Goal: Transaction & Acquisition: Book appointment/travel/reservation

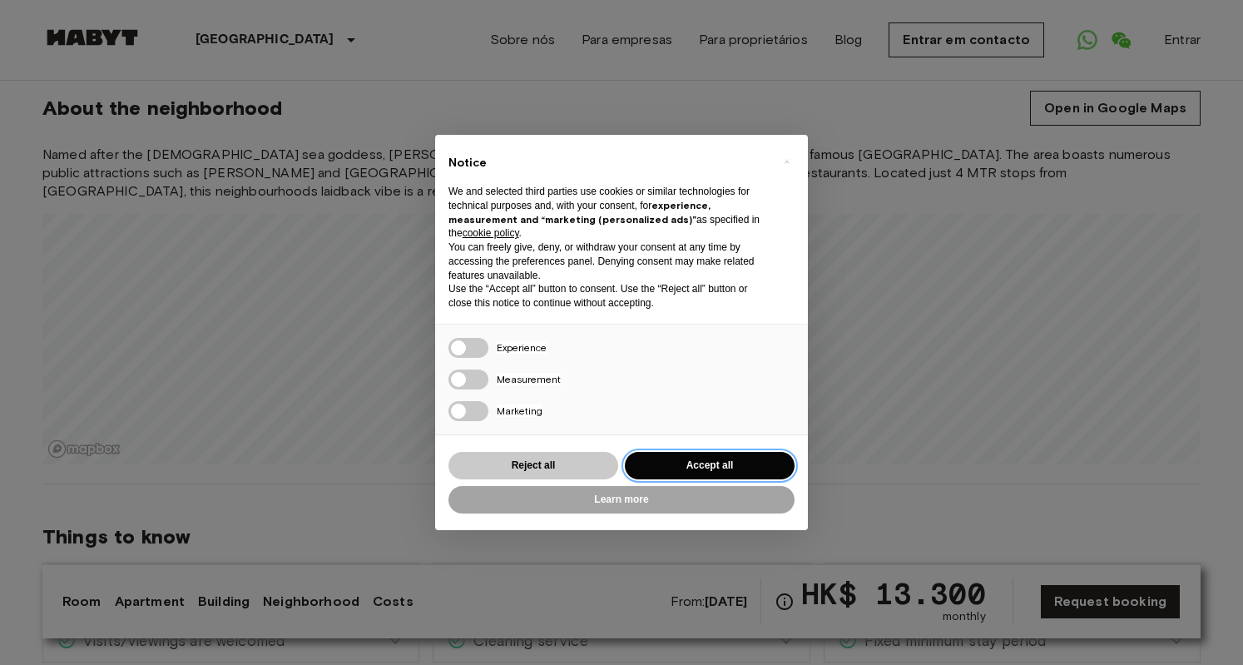
drag, startPoint x: 687, startPoint y: 465, endPoint x: 564, endPoint y: 460, distance: 123.2
click at [564, 460] on div "Reject all Accept all" at bounding box center [621, 465] width 346 height 34
click at [564, 460] on button "Reject all" at bounding box center [533, 465] width 170 height 27
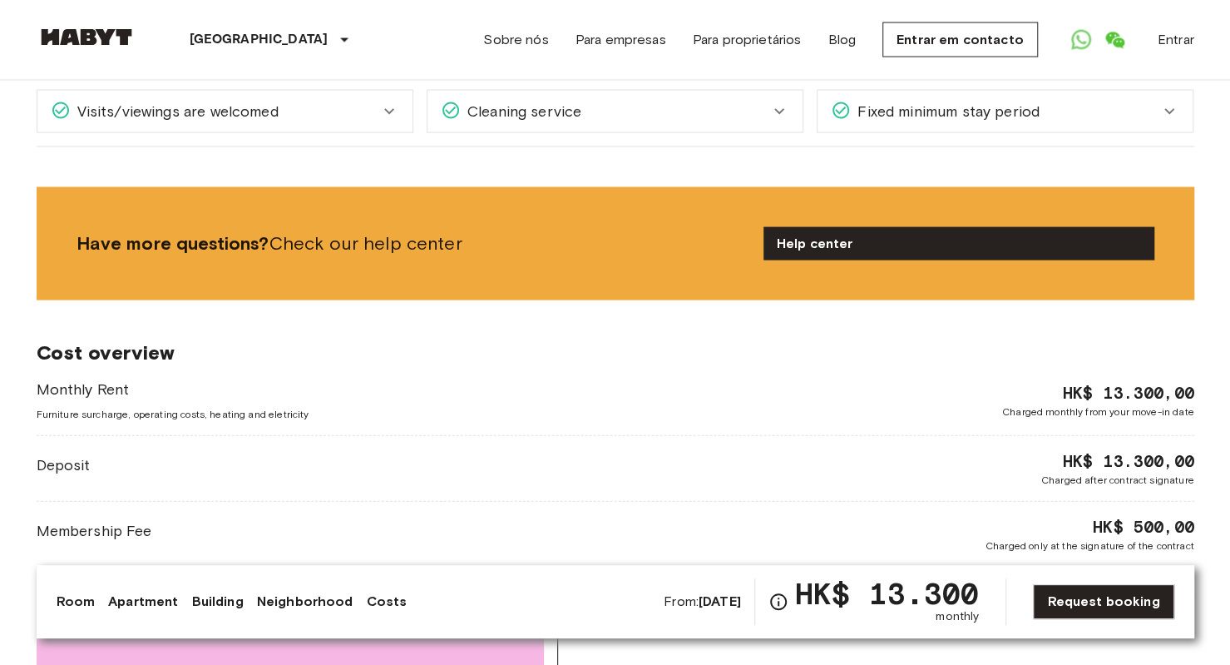
scroll to position [1913, 0]
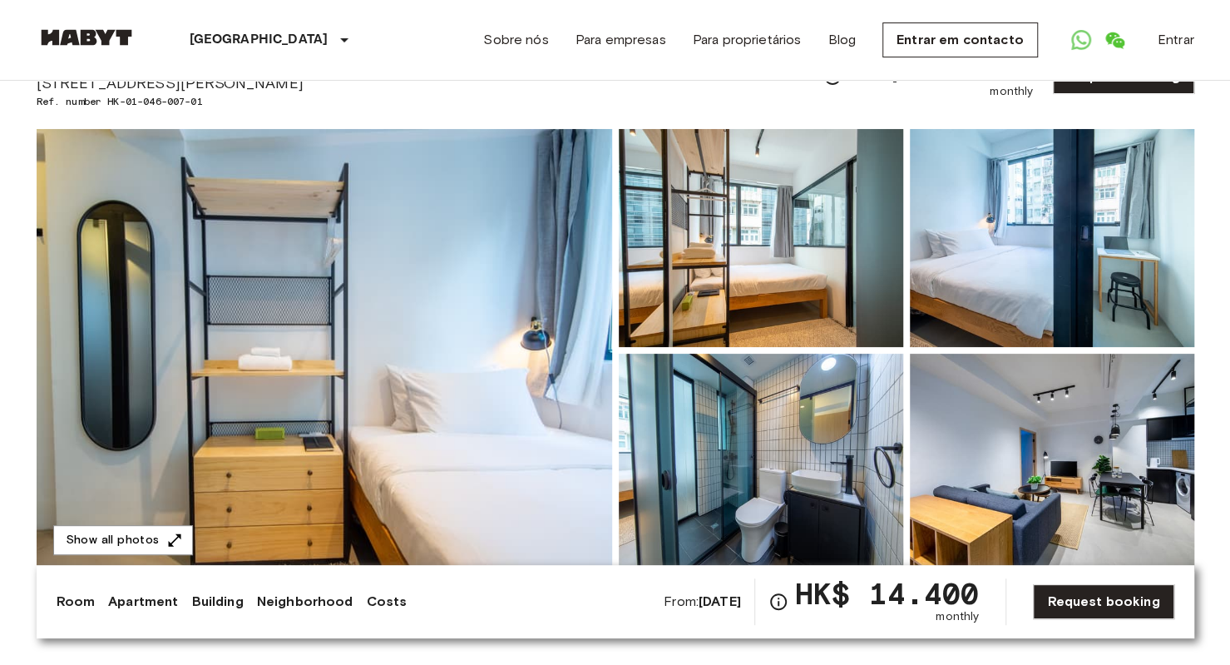
scroll to position [210, 0]
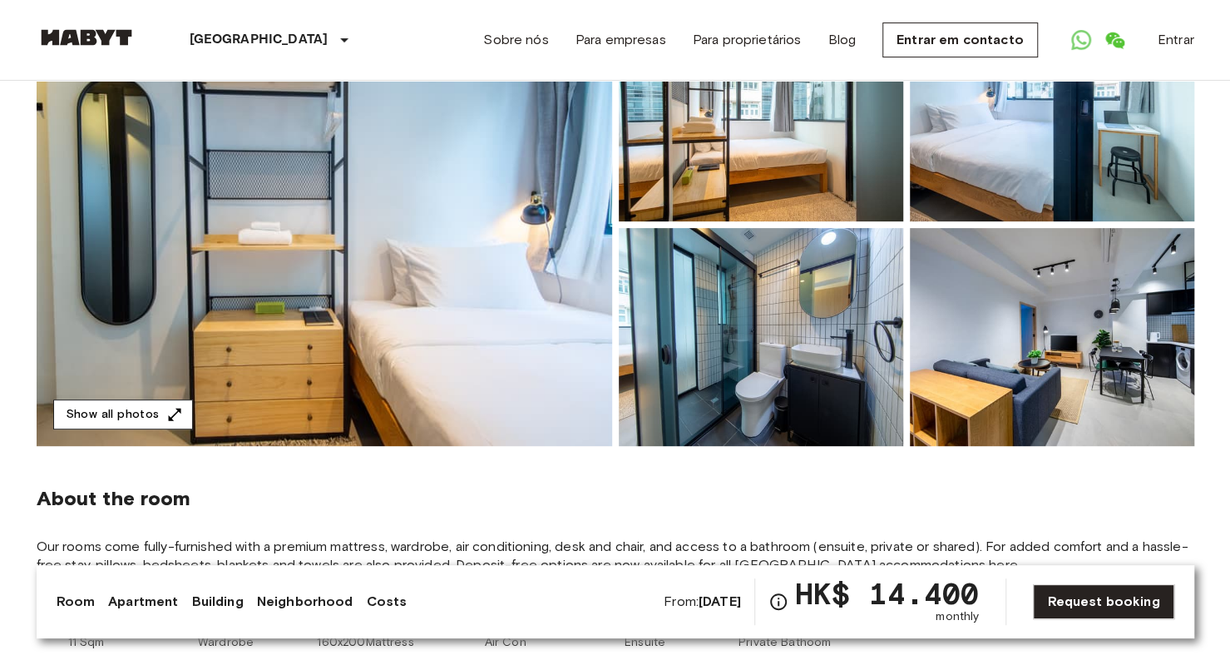
click at [149, 413] on button "Show all photos" at bounding box center [123, 414] width 140 height 31
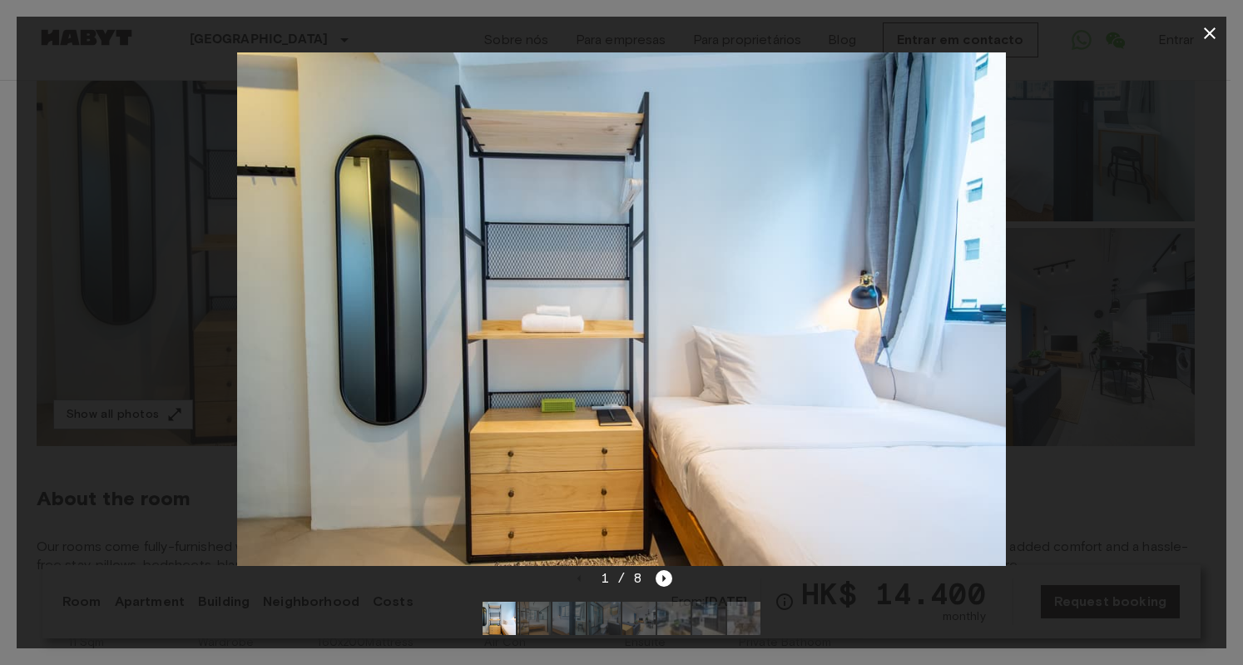
click at [662, 581] on div "1 / 8" at bounding box center [622, 578] width 102 height 20
click at [664, 575] on icon "Next image" at bounding box center [664, 578] width 3 height 7
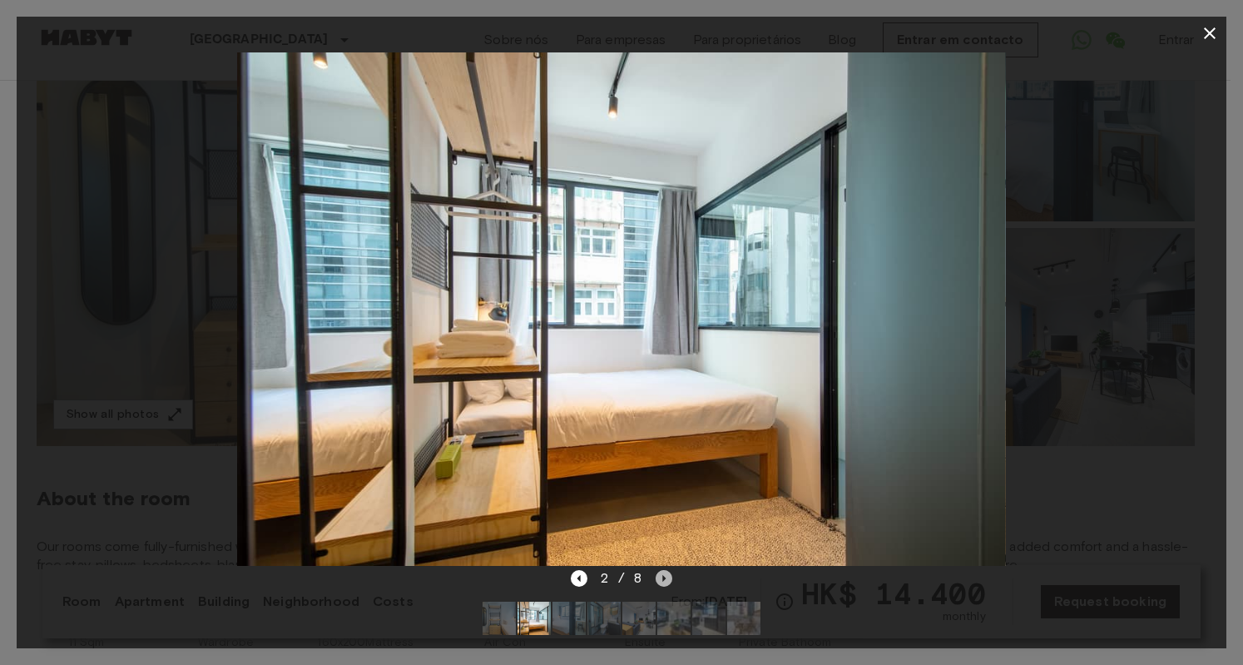
click at [664, 575] on icon "Next image" at bounding box center [664, 578] width 3 height 7
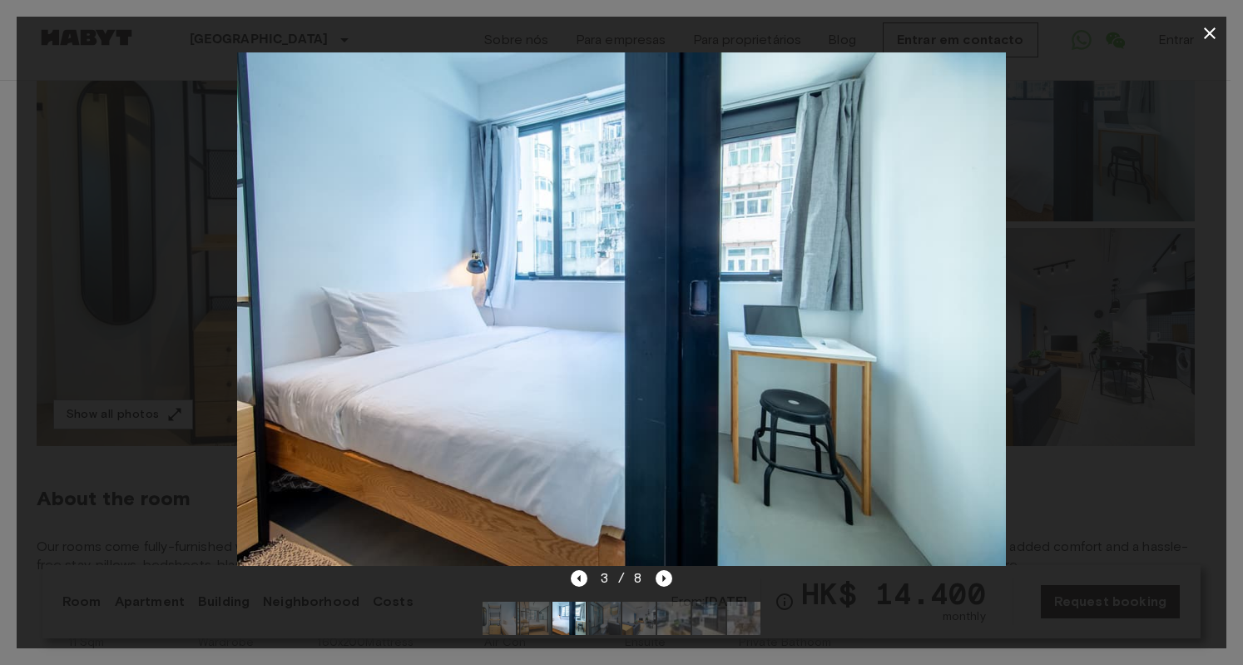
click at [744, 447] on img at bounding box center [621, 308] width 769 height 512
click at [662, 576] on icon "Next image" at bounding box center [663, 578] width 17 height 17
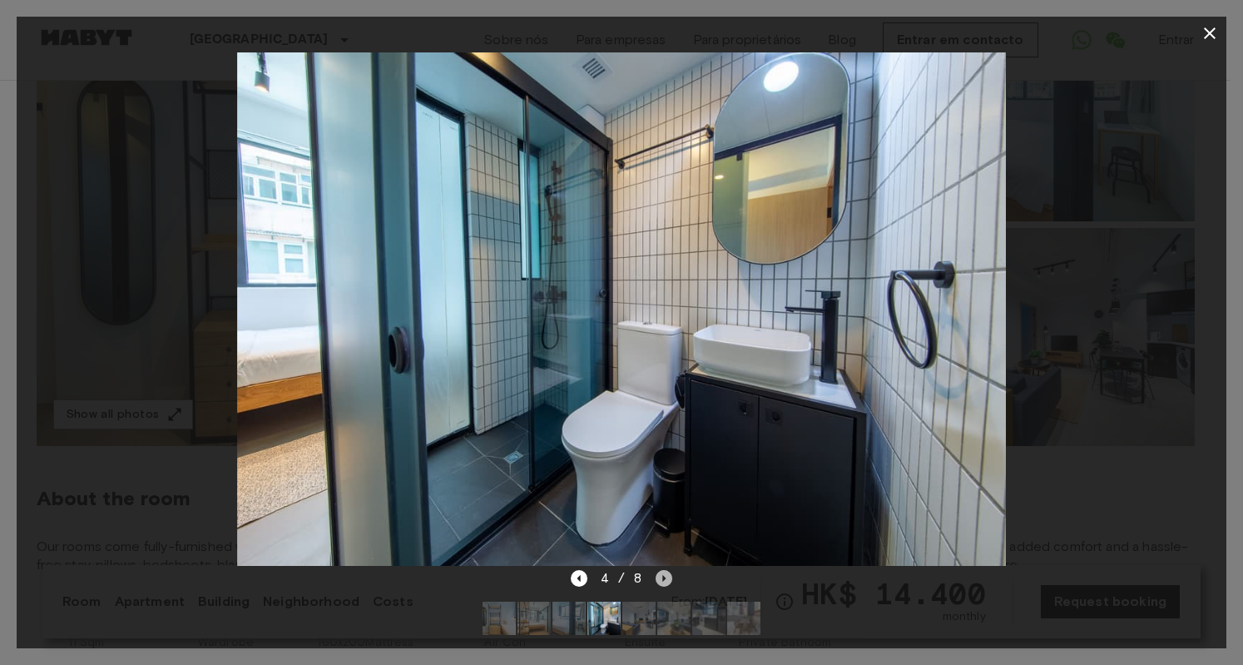
click at [662, 576] on icon "Next image" at bounding box center [663, 578] width 17 height 17
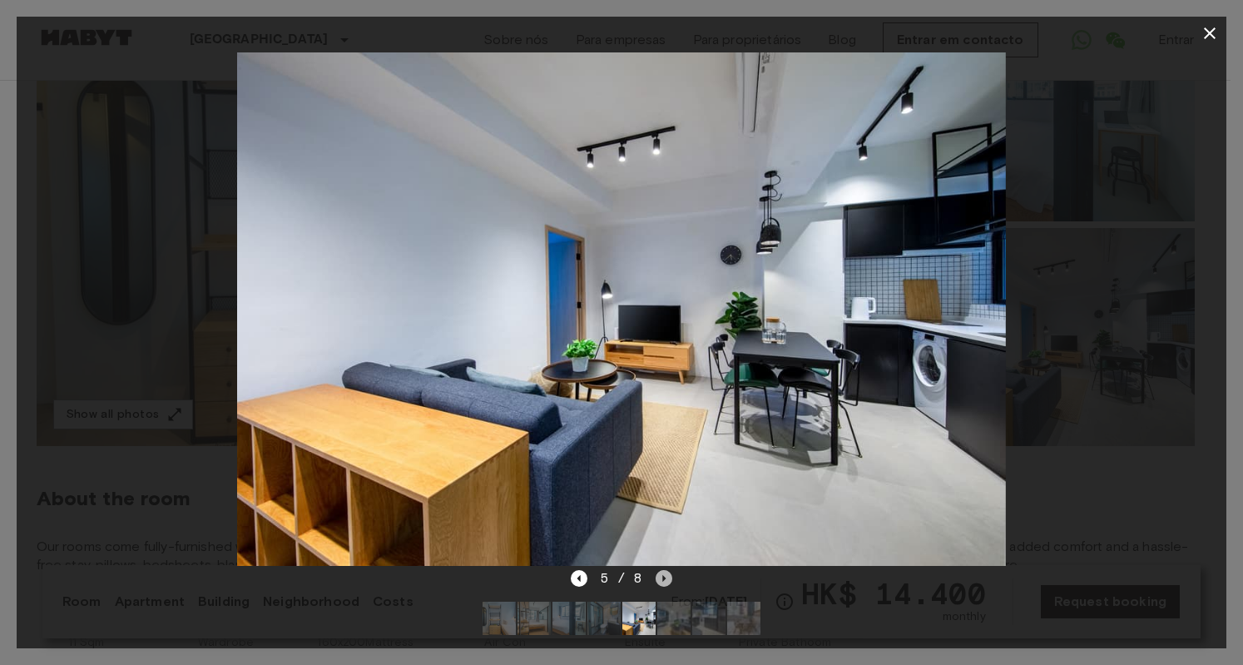
click at [662, 576] on icon "Next image" at bounding box center [663, 578] width 17 height 17
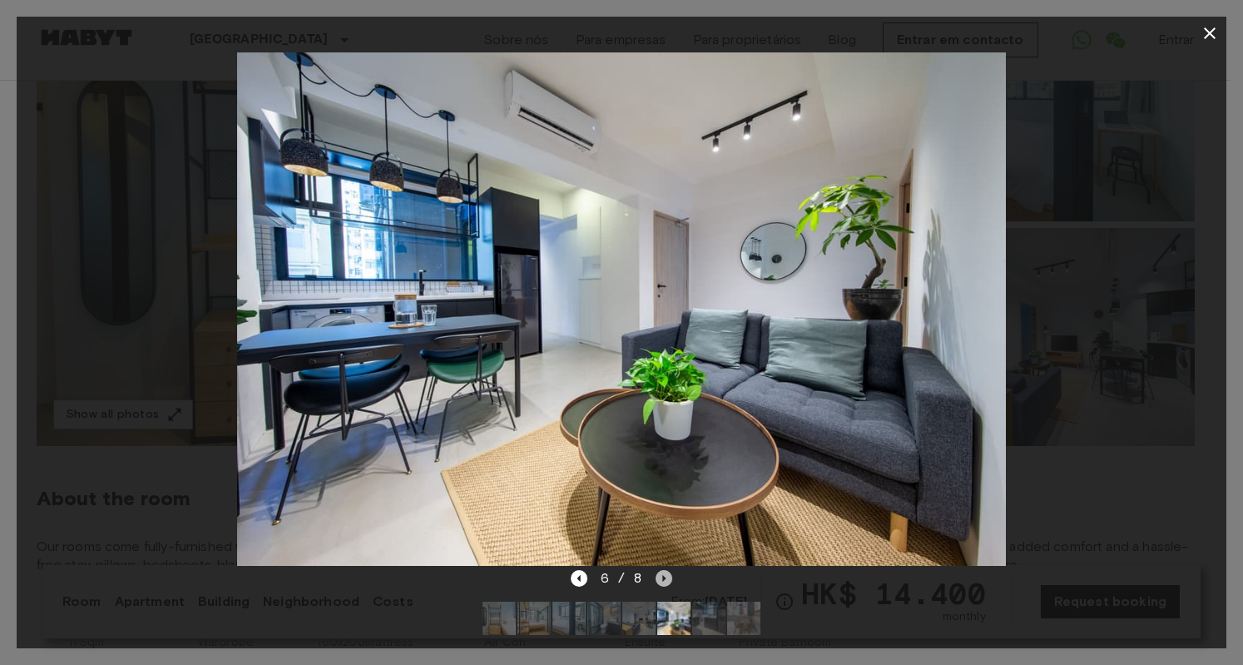
click at [662, 576] on icon "Next image" at bounding box center [663, 578] width 17 height 17
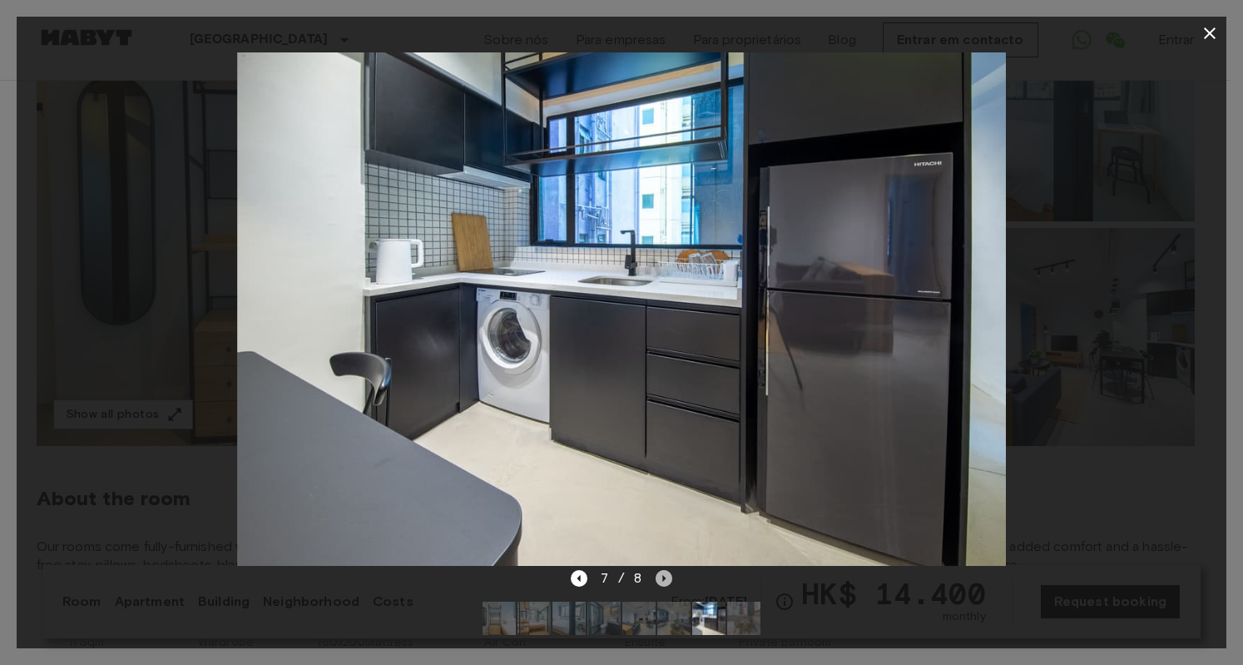
click at [662, 576] on icon "Next image" at bounding box center [663, 578] width 17 height 17
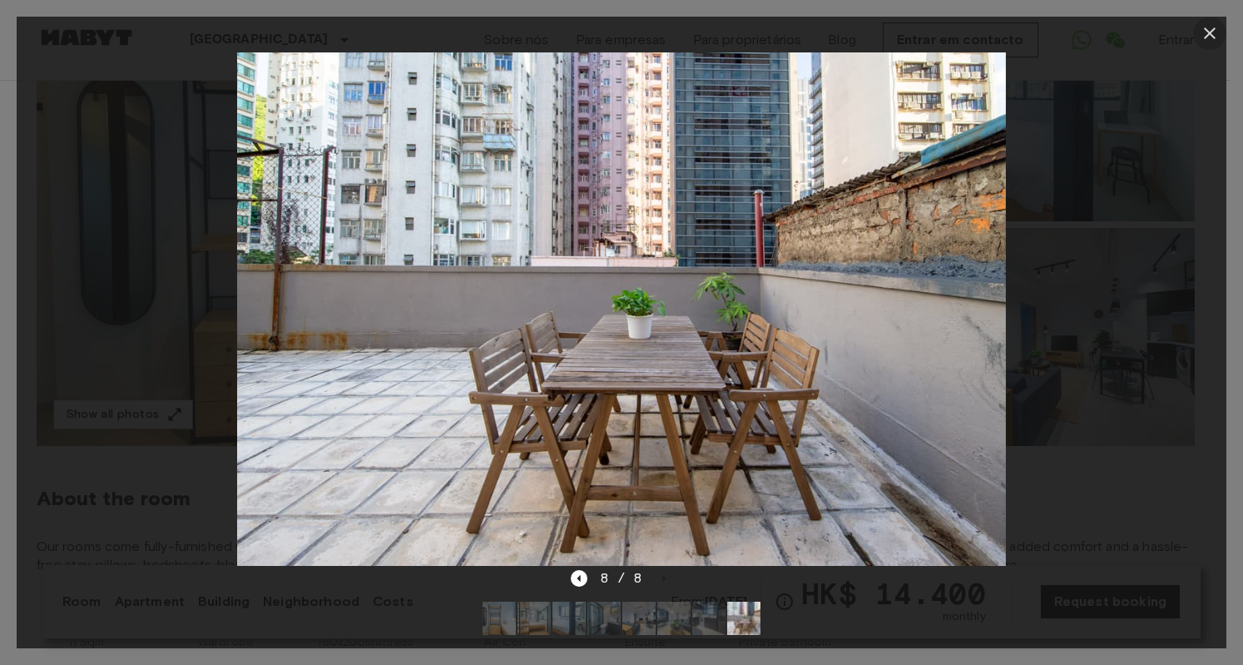
click at [1213, 36] on icon "button" at bounding box center [1209, 33] width 20 height 20
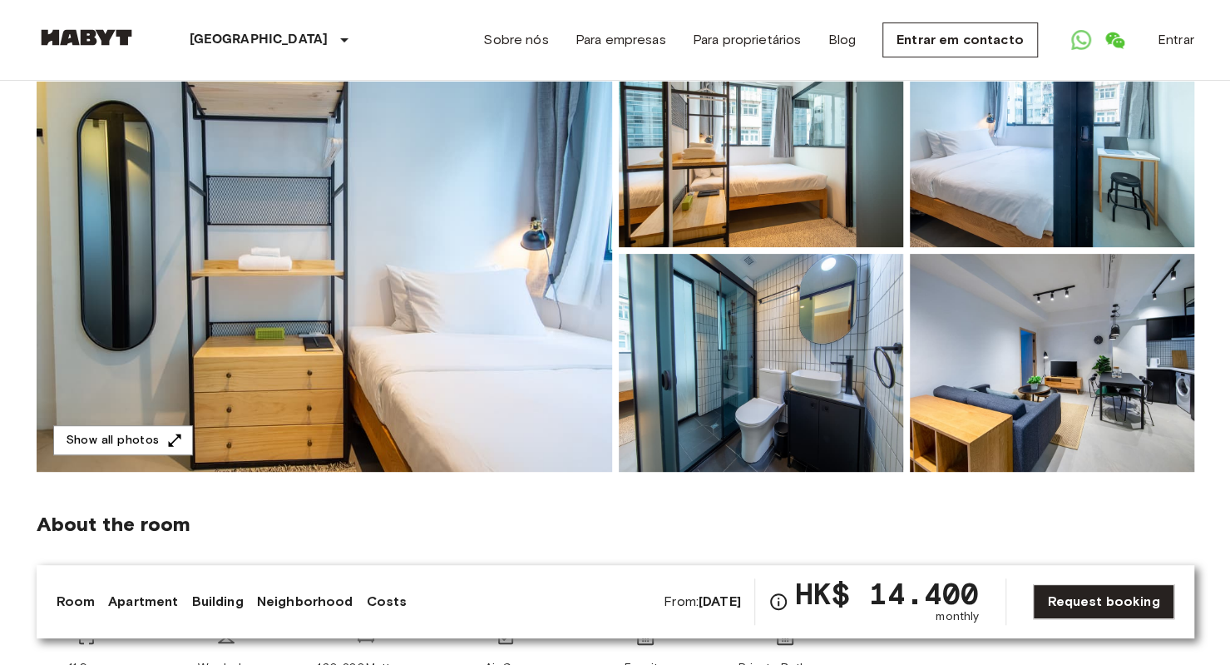
scroll to position [184, 0]
